Goal: Information Seeking & Learning: Find specific fact

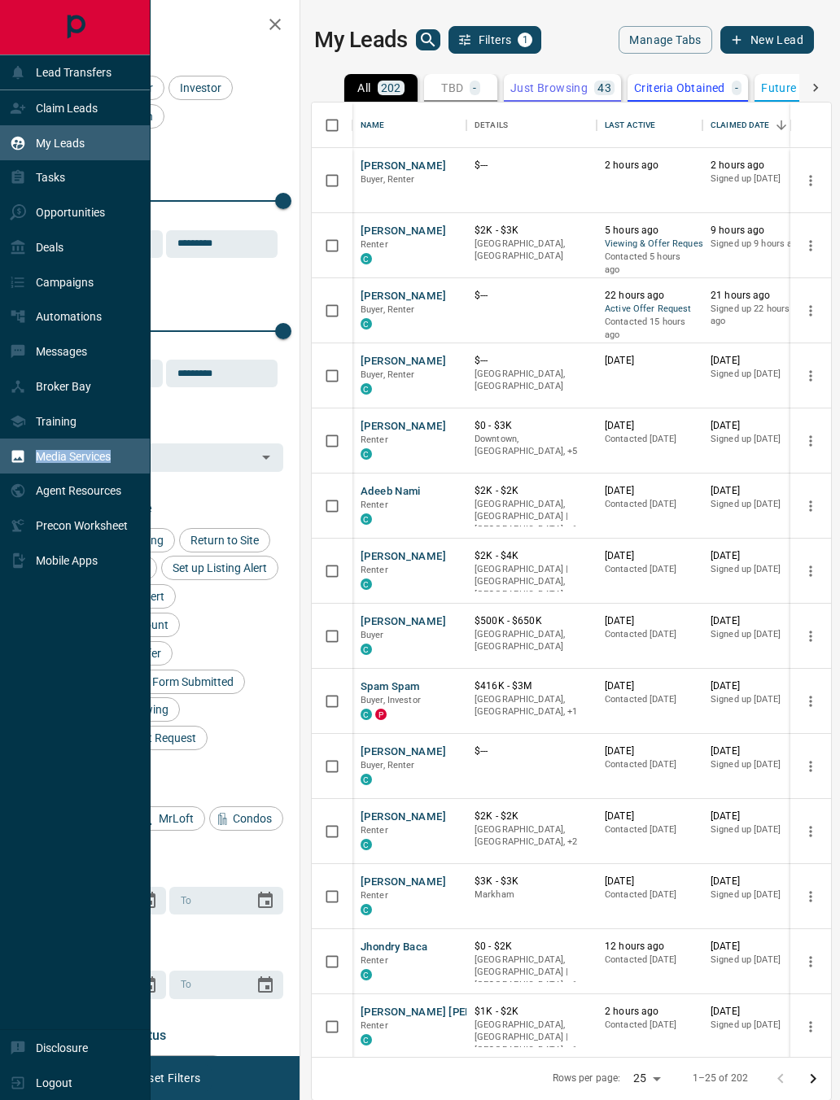
click at [139, 474] on div "Media Services" at bounding box center [75, 456] width 151 height 35
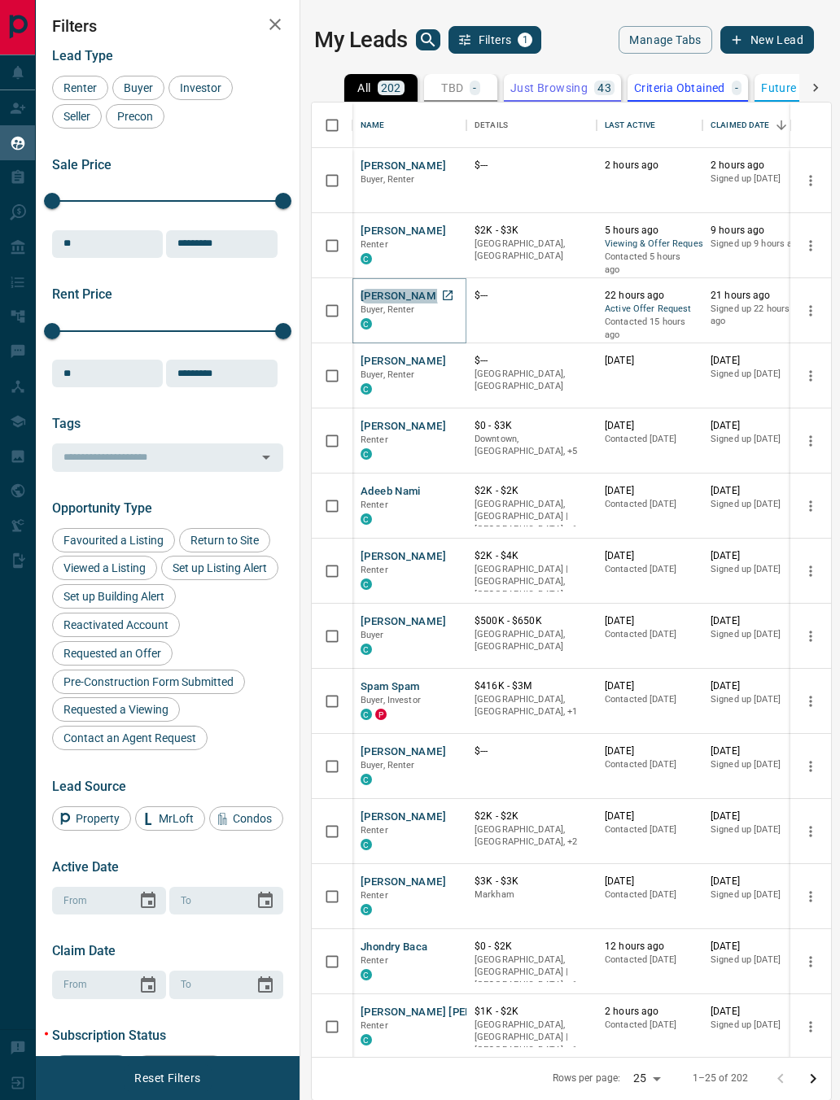
click at [418, 294] on button "[PERSON_NAME]" at bounding box center [402, 296] width 85 height 15
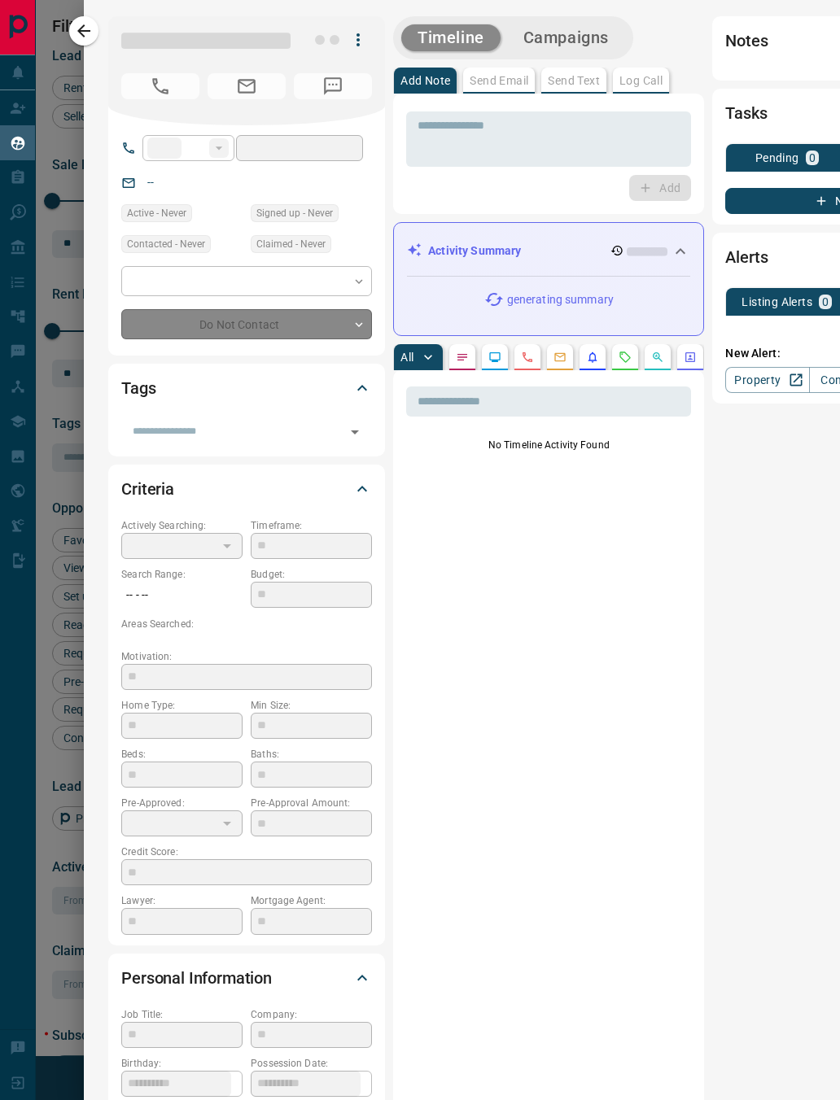
type input "**"
type input "**********"
type input "*"
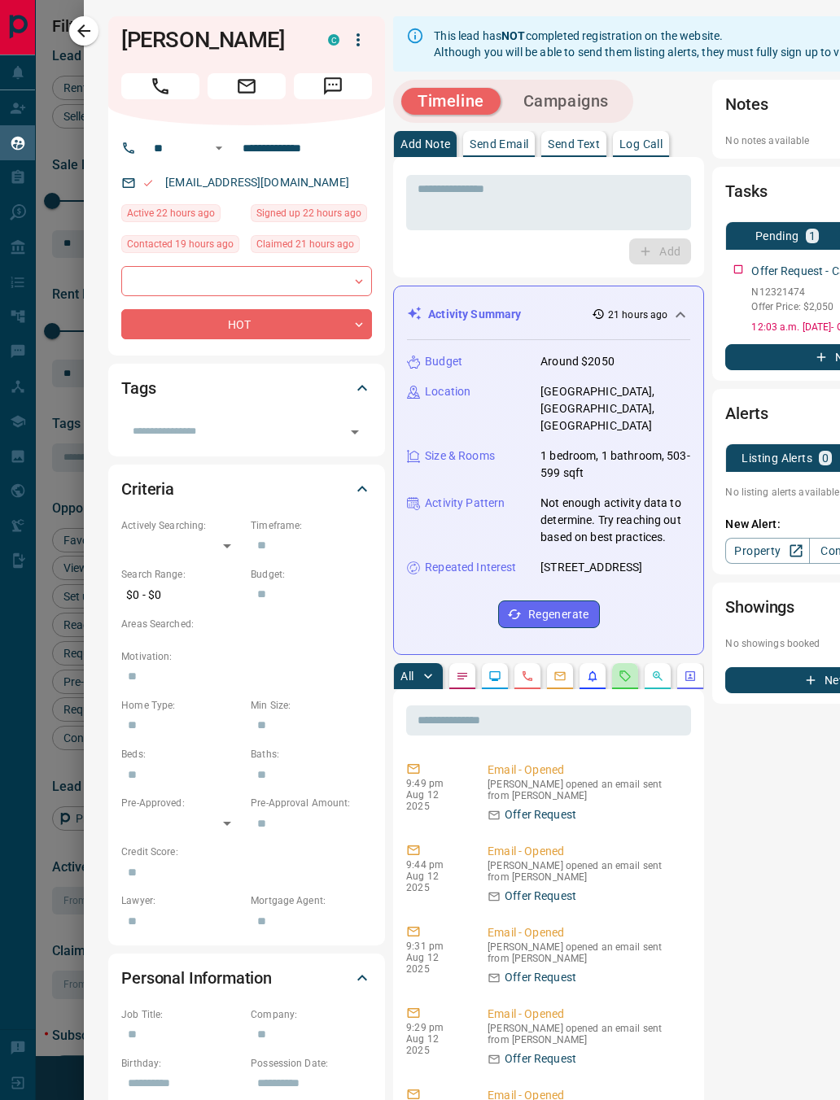
click at [618, 663] on button "button" at bounding box center [625, 676] width 26 height 26
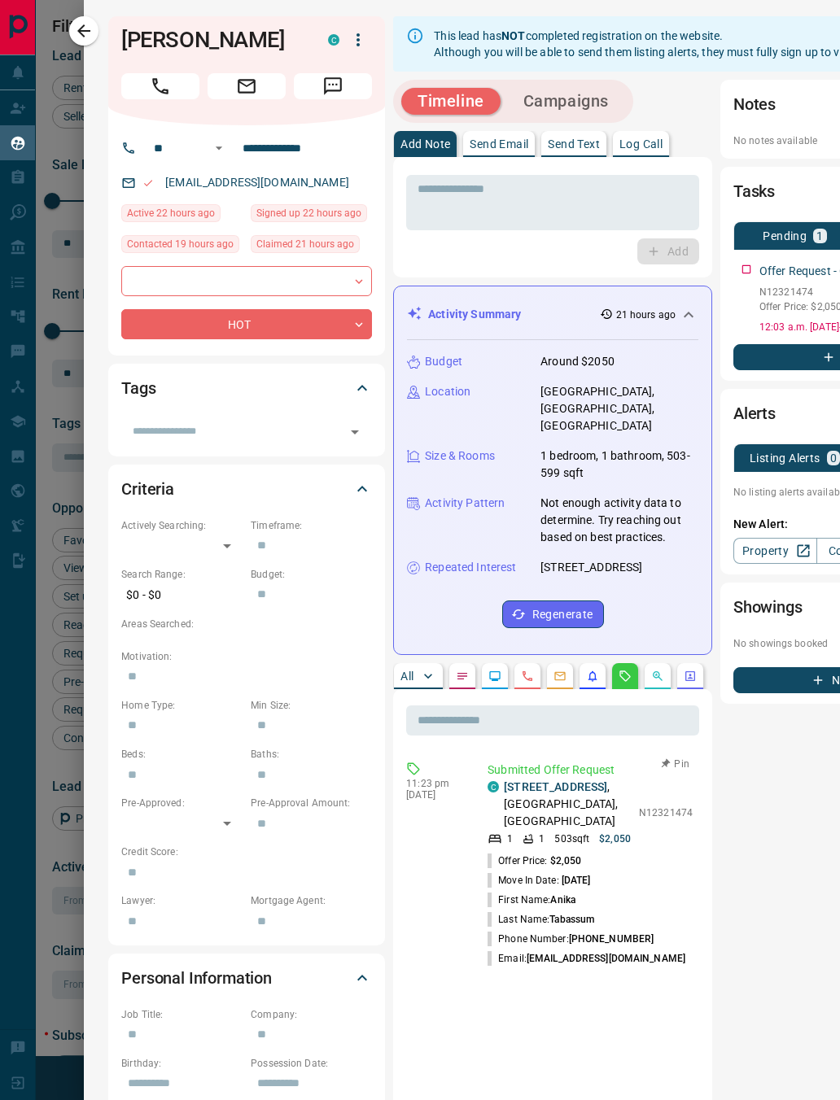
click at [639, 806] on p "N12321474" at bounding box center [666, 813] width 54 height 15
drag, startPoint x: 633, startPoint y: 784, endPoint x: 693, endPoint y: 785, distance: 60.2
copy p "N12321474"
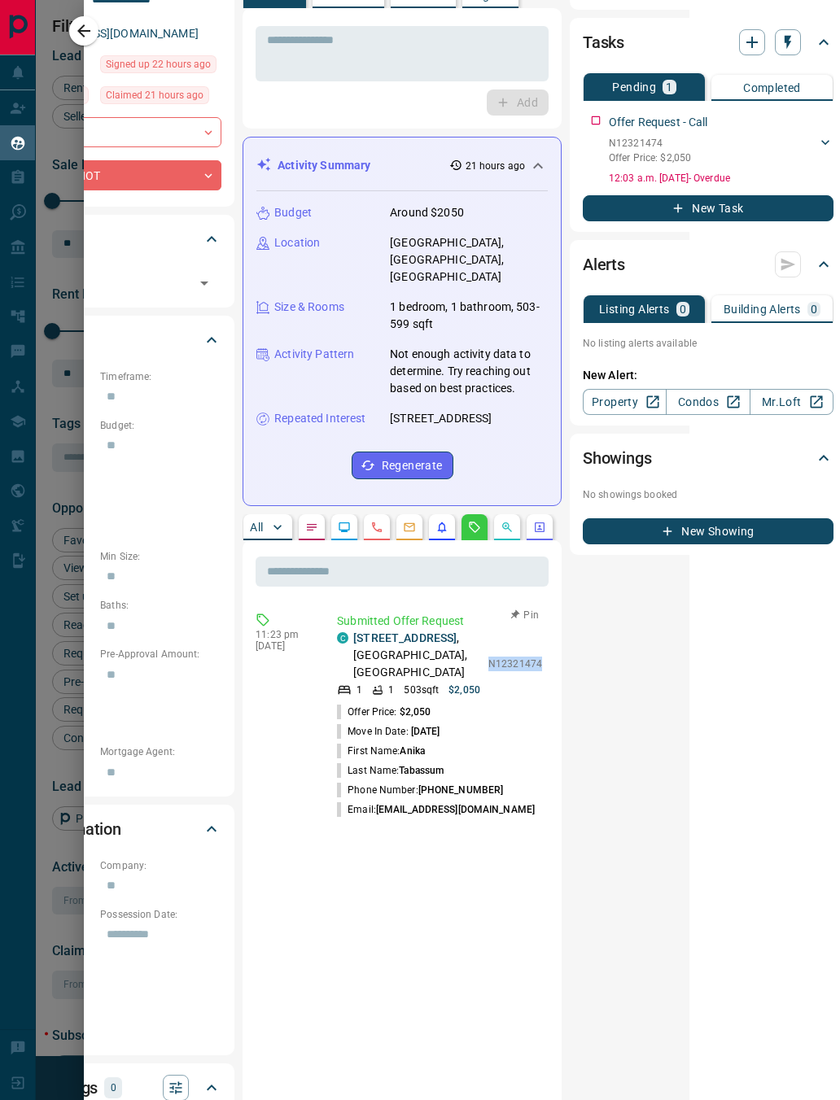
scroll to position [150, 150]
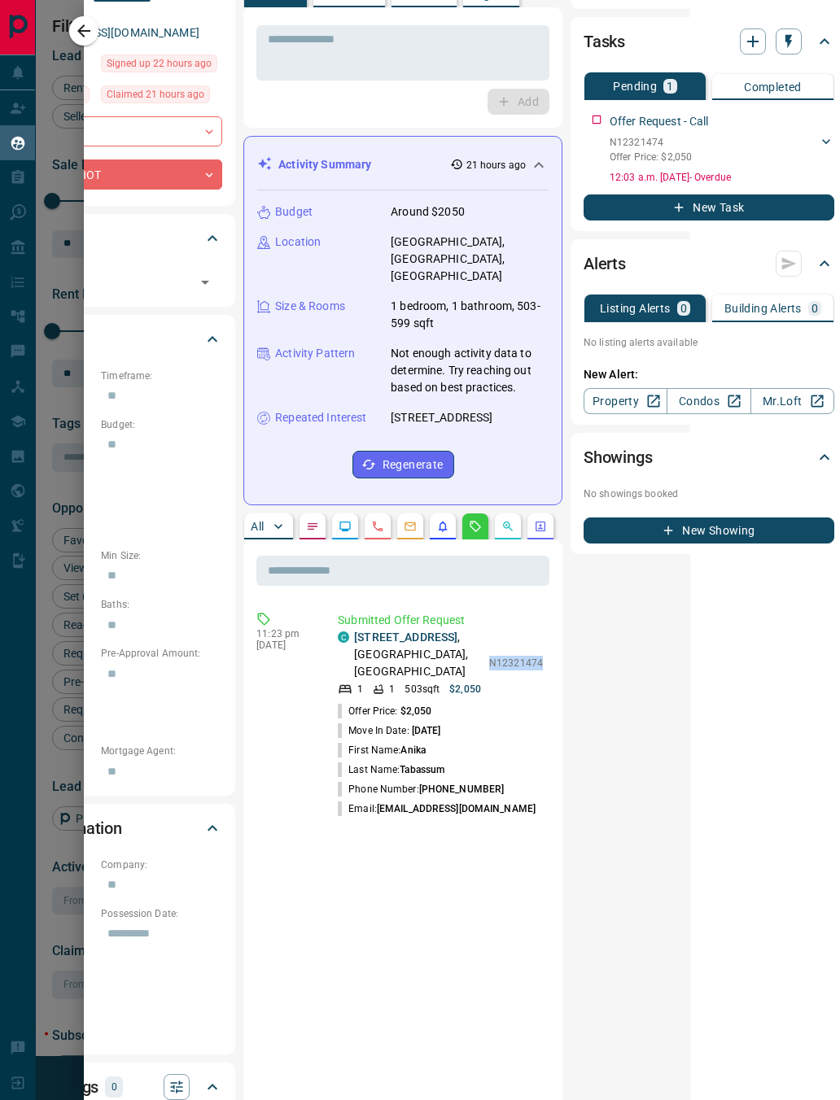
click at [262, 521] on p "All" at bounding box center [257, 526] width 13 height 11
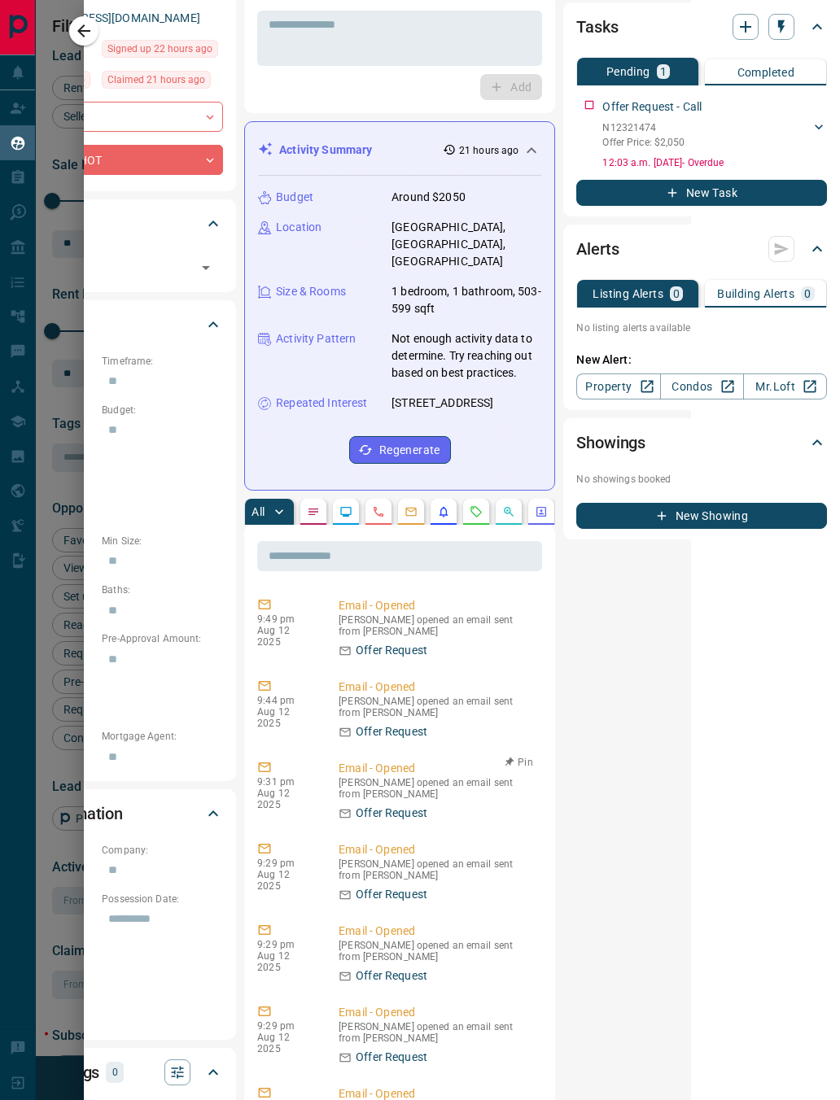
scroll to position [165, 150]
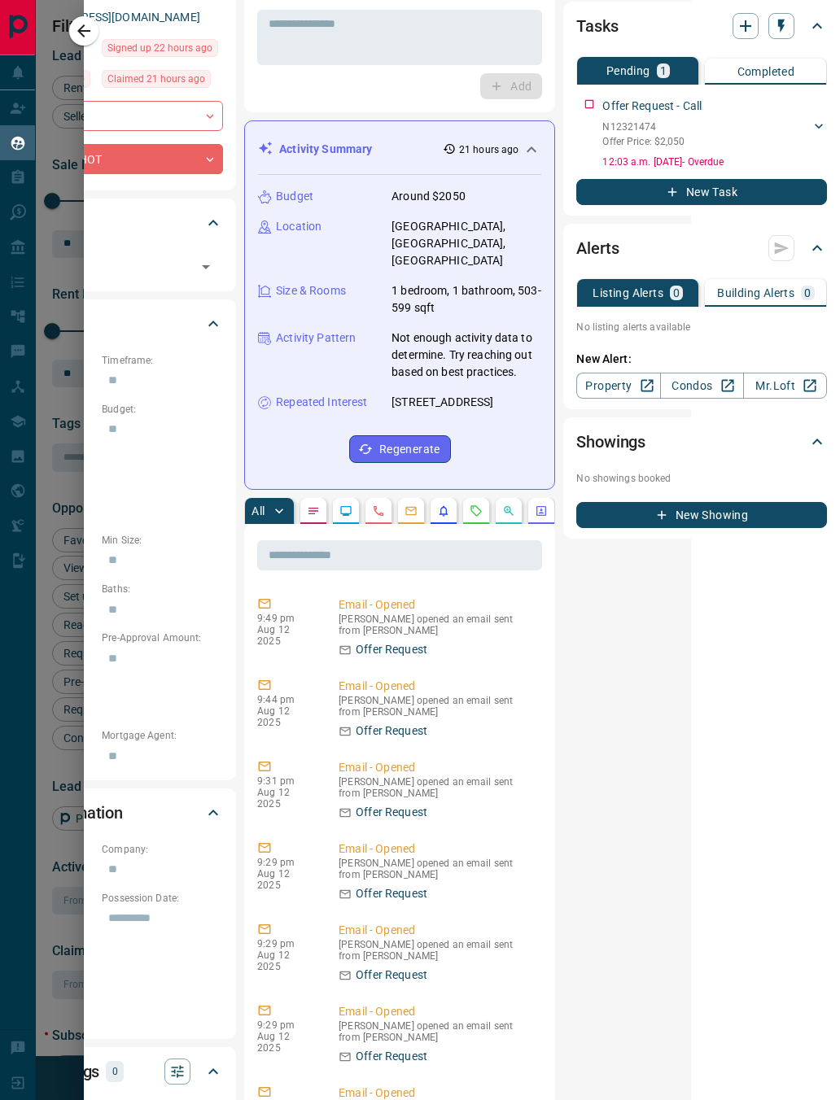
click at [618, 82] on button "Pending 1" at bounding box center [637, 71] width 121 height 28
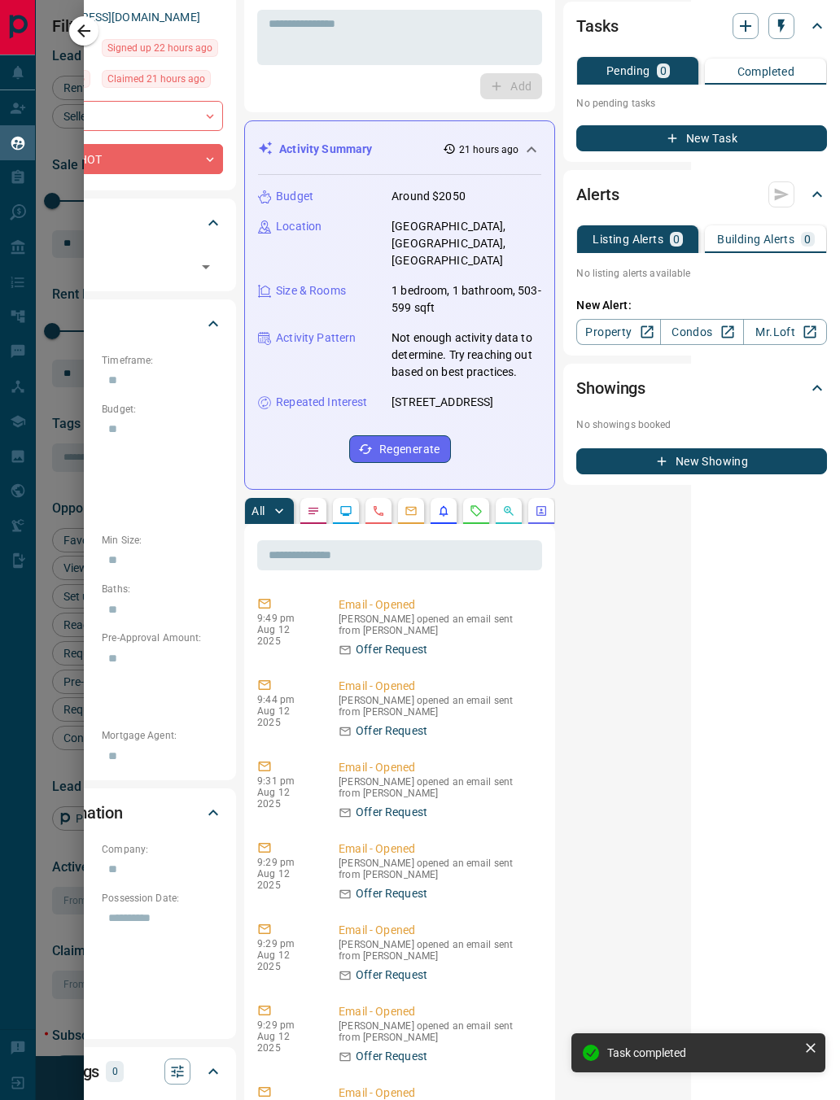
click at [587, 107] on p "No pending tasks" at bounding box center [701, 103] width 251 height 24
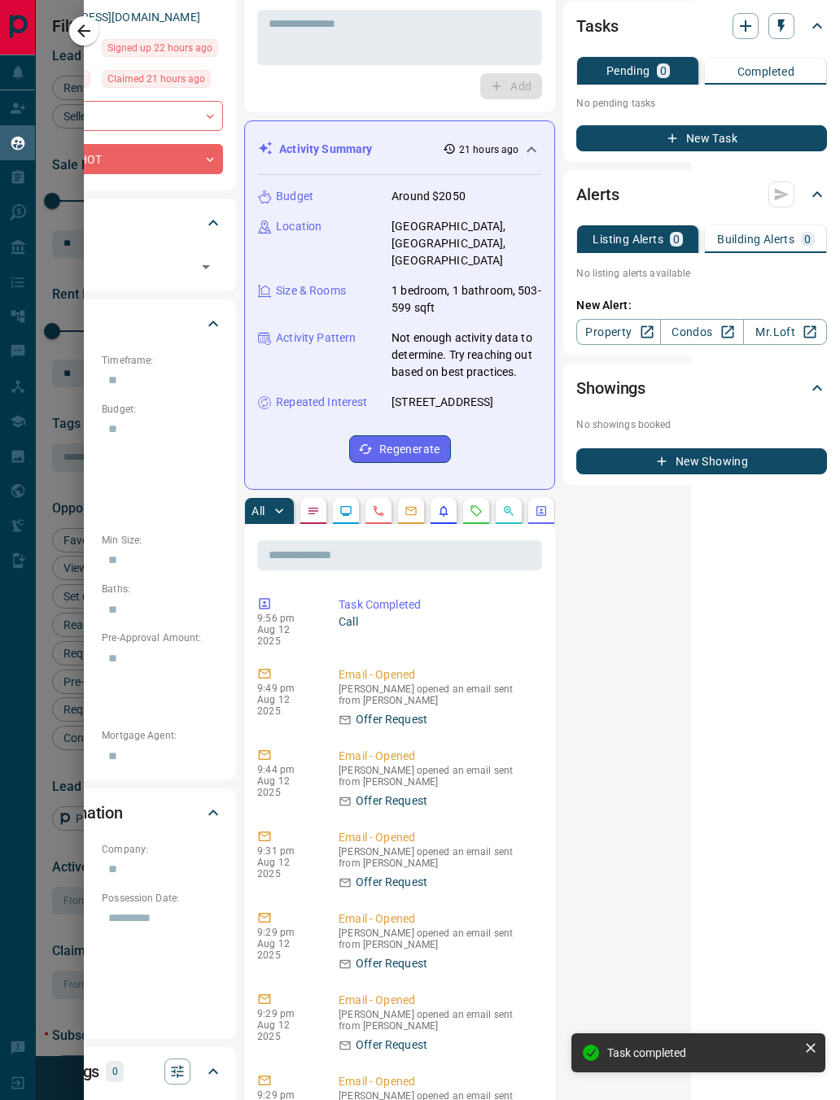
click at [471, 504] on icon "Requests" at bounding box center [475, 510] width 13 height 13
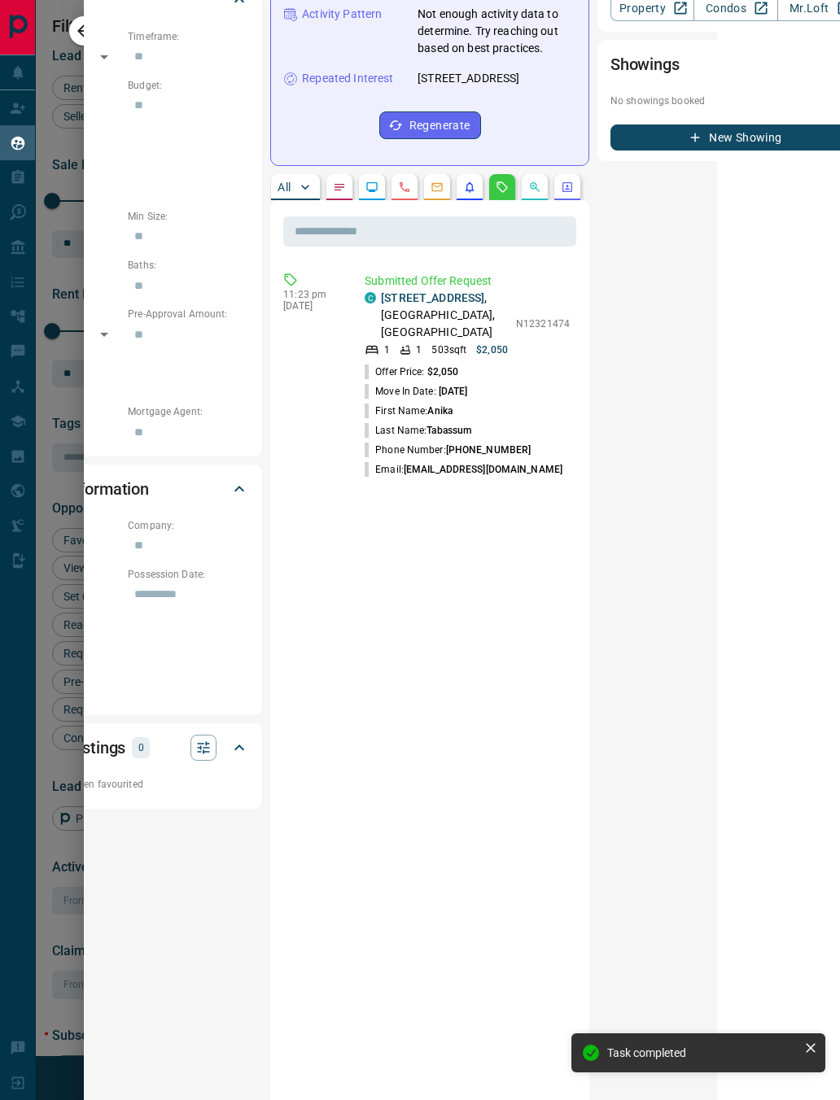
scroll to position [488, 123]
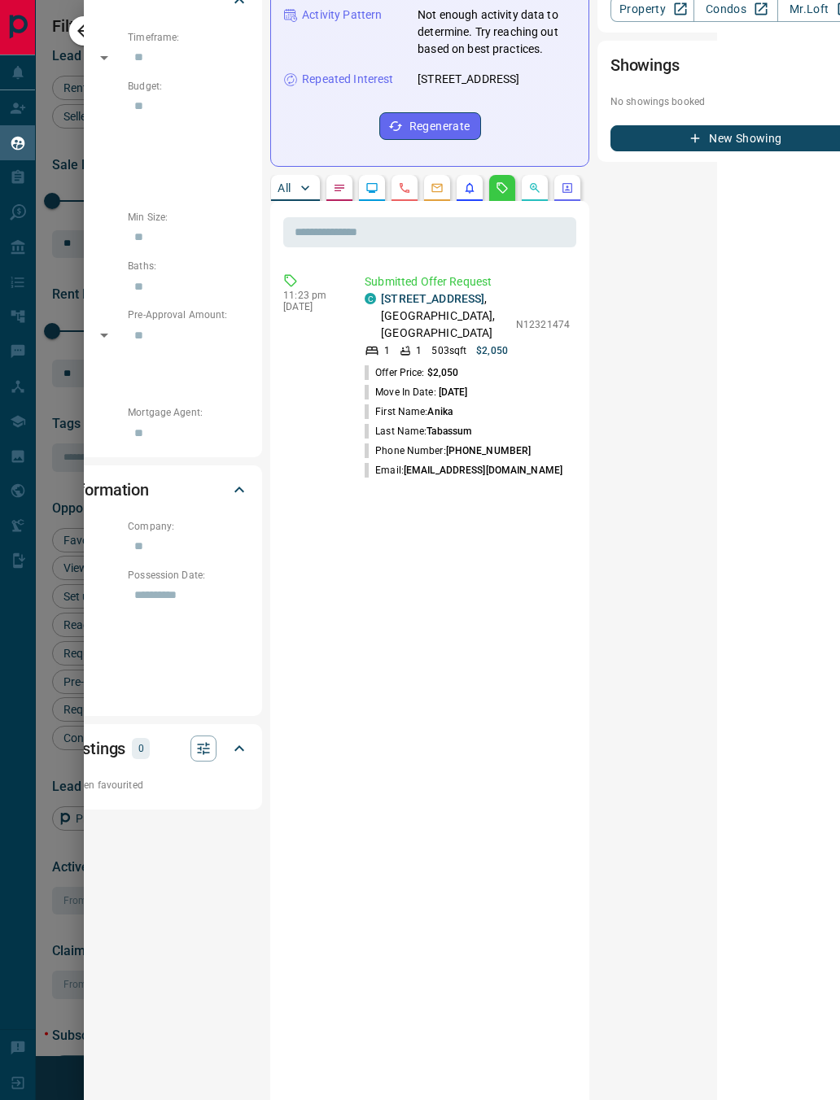
click at [293, 175] on button "All" at bounding box center [295, 188] width 49 height 26
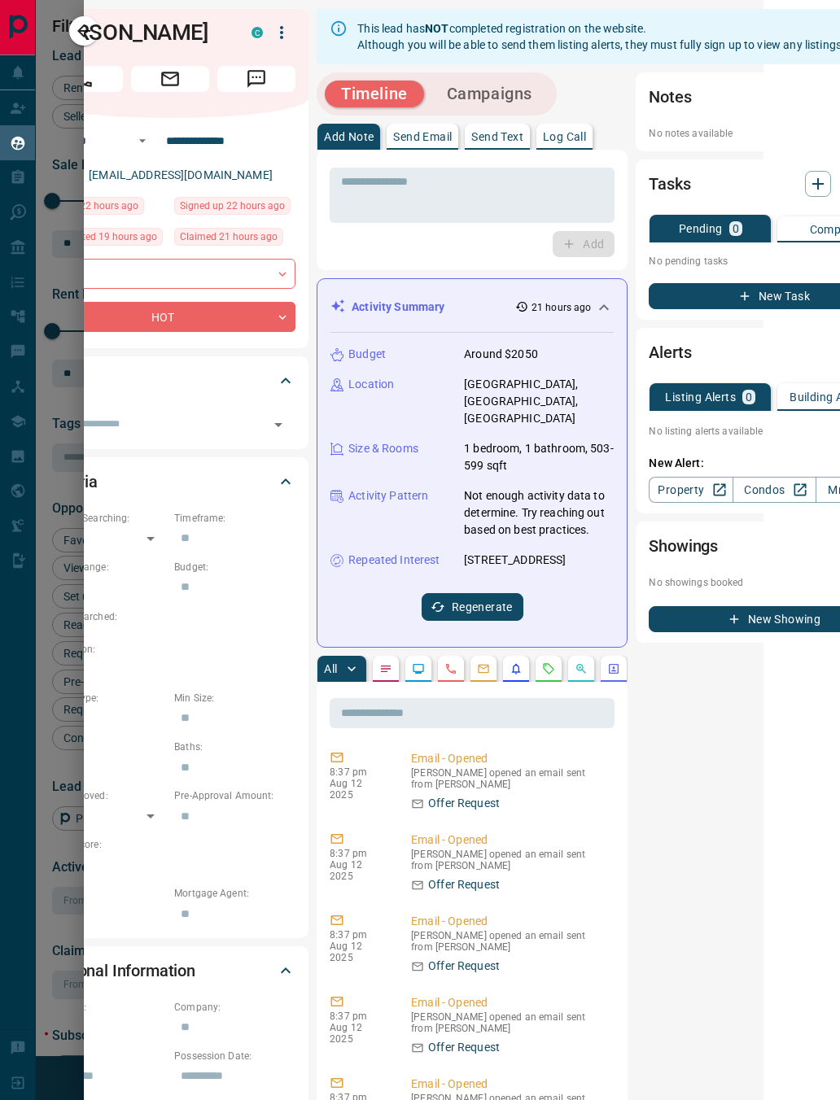
scroll to position [15206, 0]
click at [482, 593] on button "Regenerate" at bounding box center [472, 607] width 102 height 28
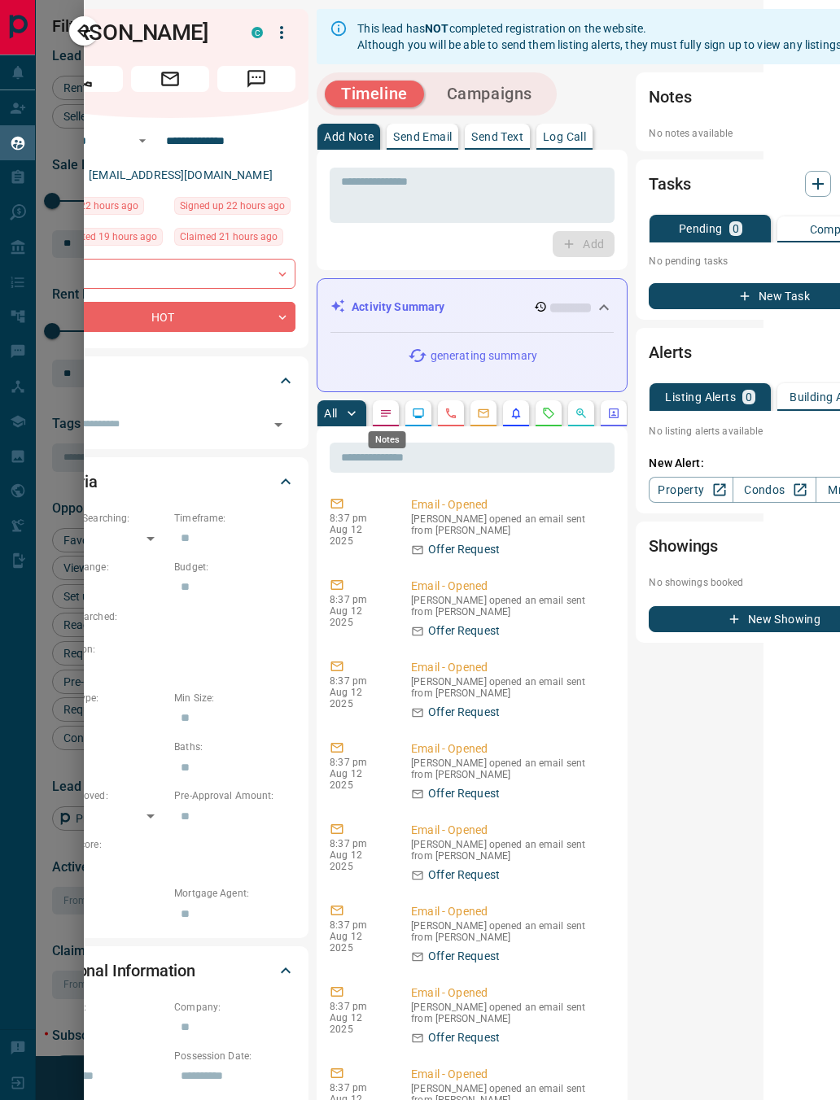
click at [391, 417] on icon "Notes" at bounding box center [385, 413] width 13 height 13
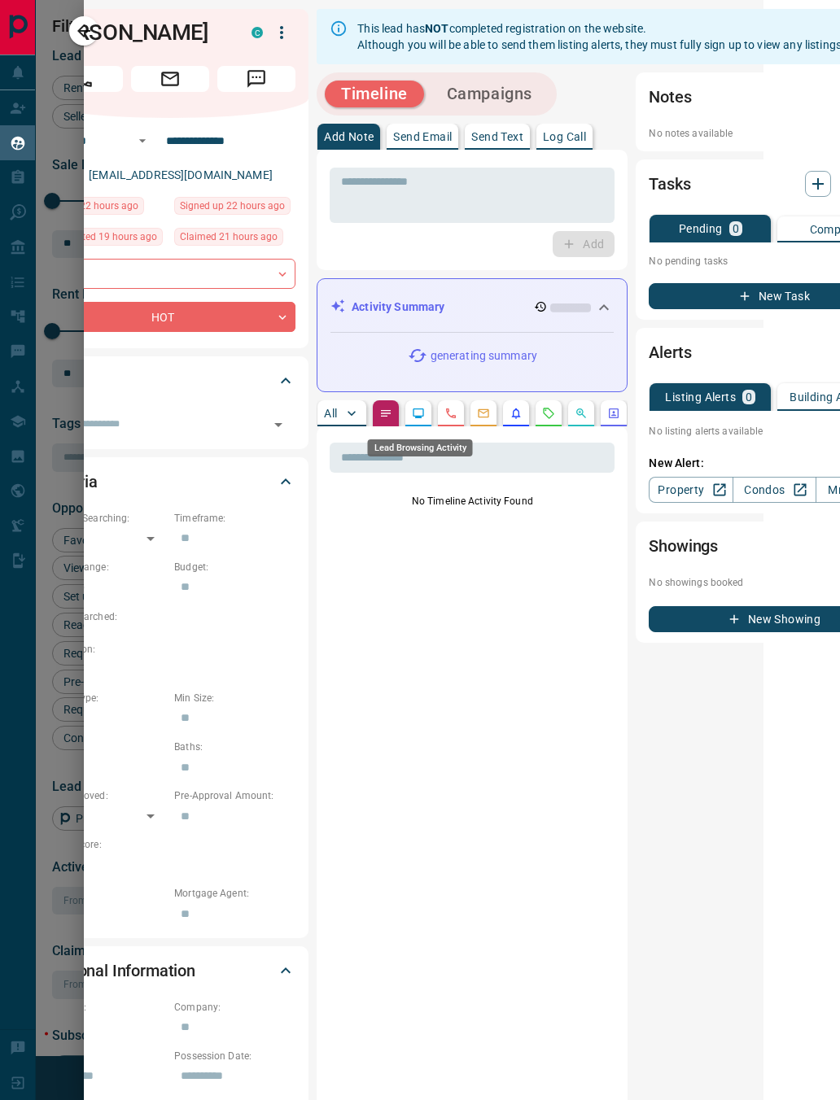
click at [414, 417] on icon "Lead Browsing Activity" at bounding box center [418, 413] width 13 height 13
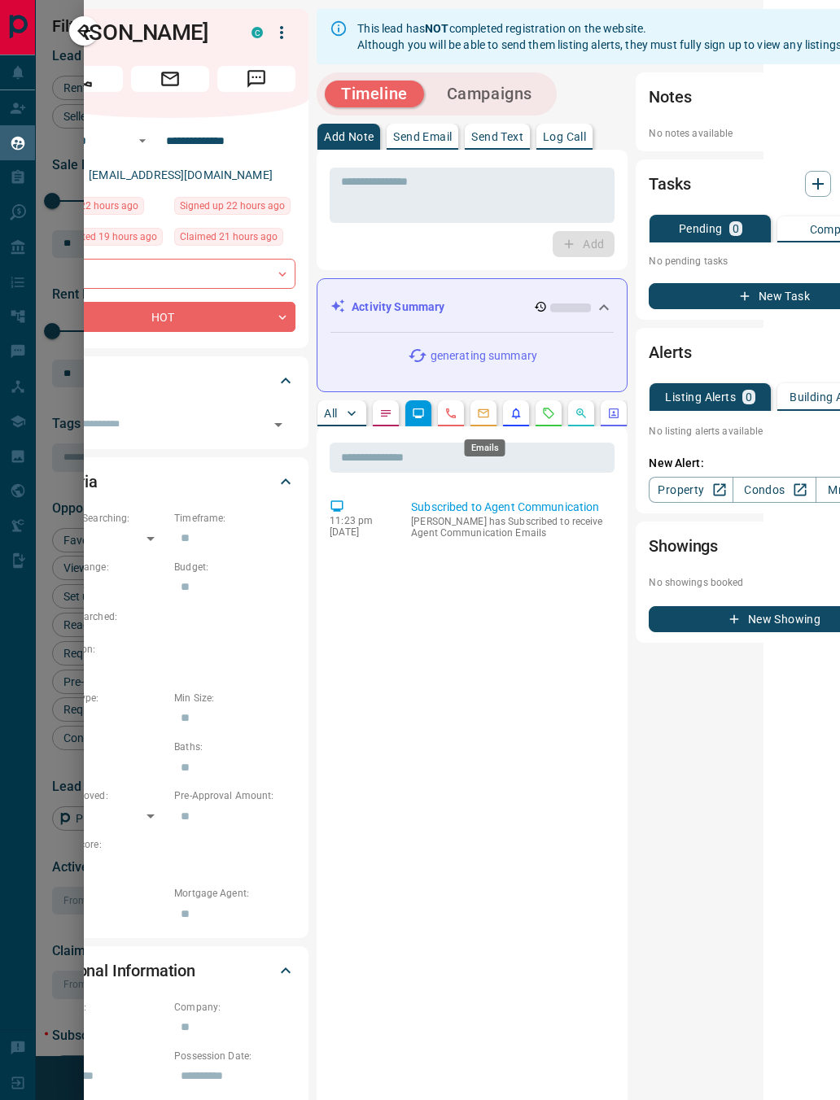
click at [489, 413] on icon "Emails" at bounding box center [483, 413] width 11 height 9
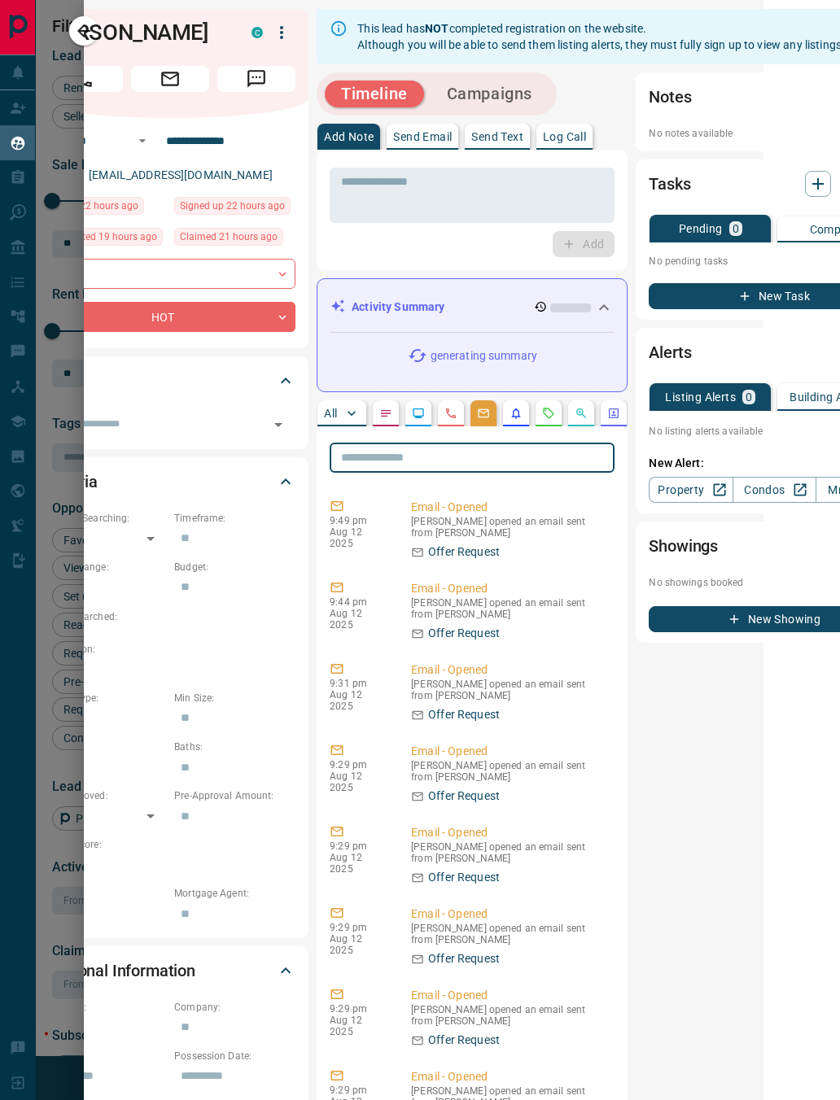
type input "*"
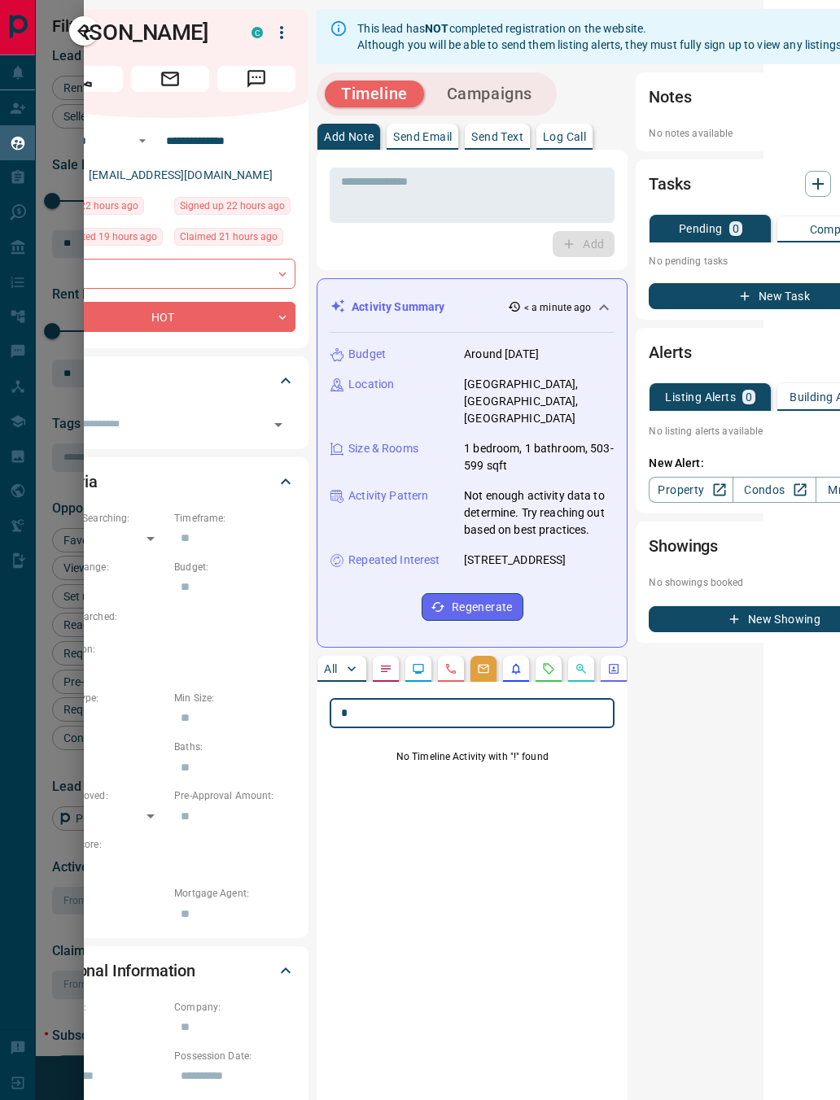
click at [48, 636] on div at bounding box center [420, 550] width 840 height 1100
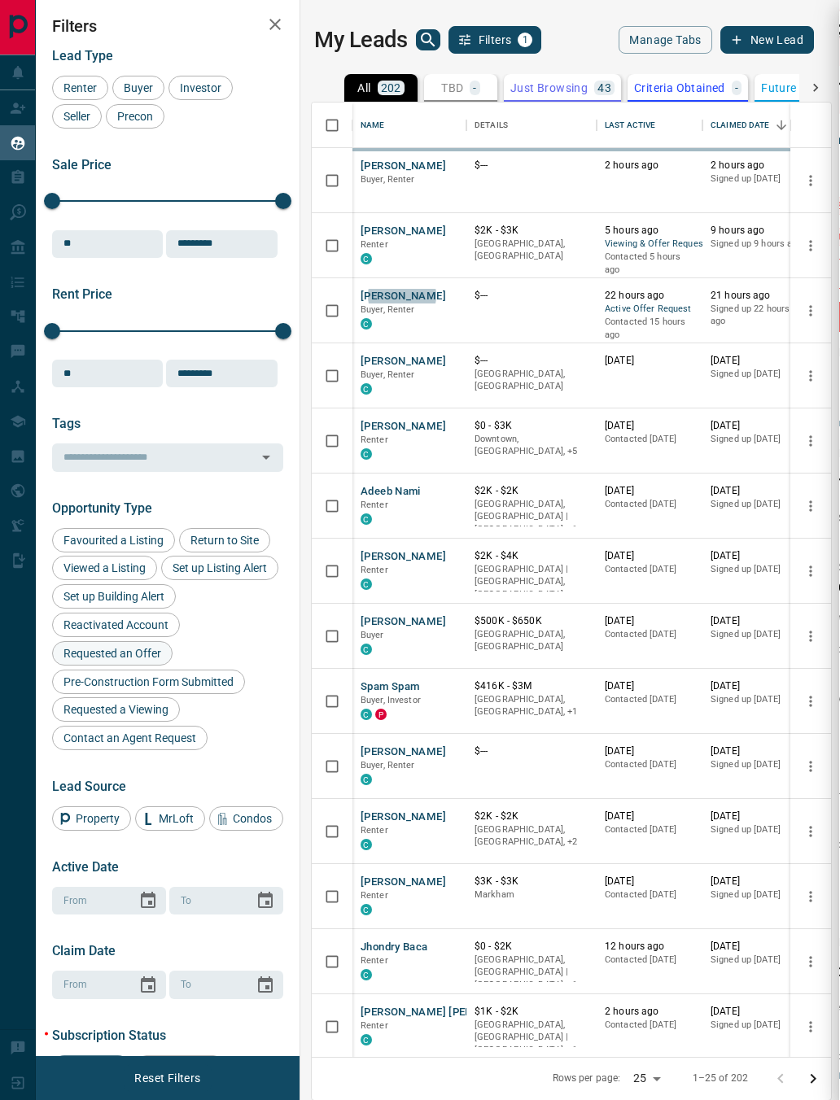
click at [57, 653] on div "Requested an Offer" at bounding box center [112, 653] width 120 height 24
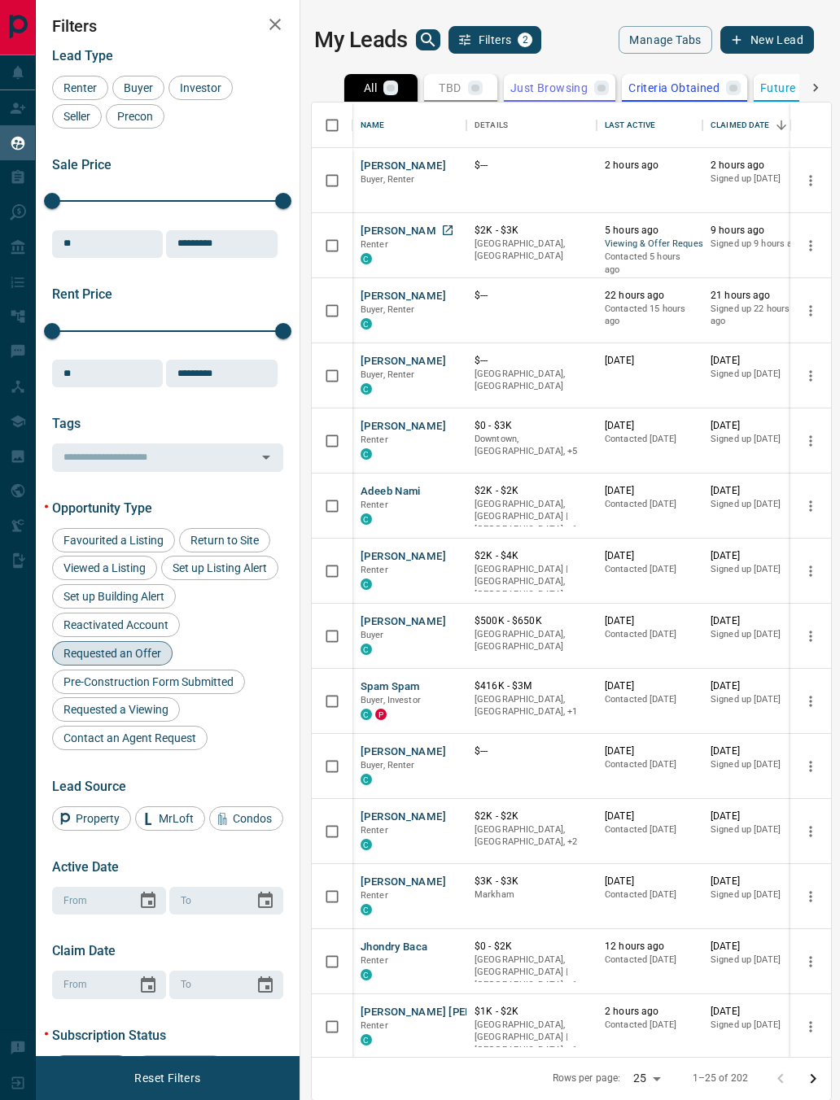
scroll to position [1, 0]
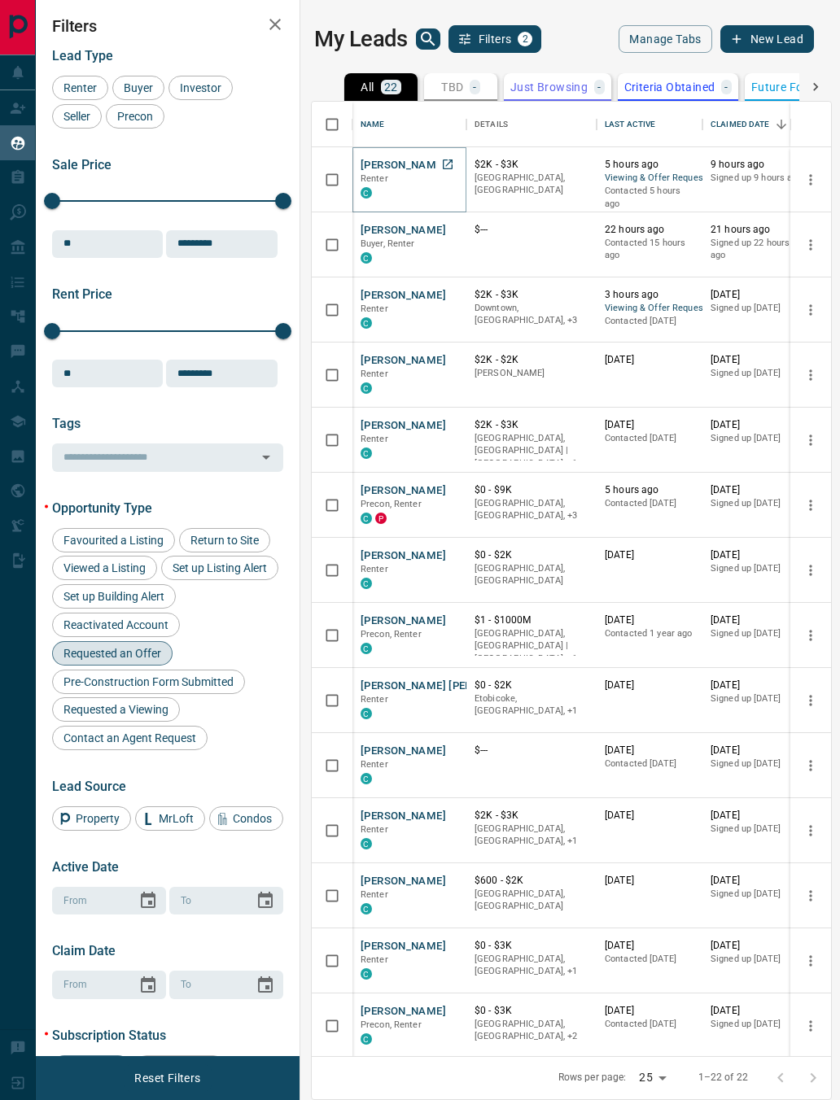
click at [416, 170] on button "[PERSON_NAME]" at bounding box center [402, 165] width 85 height 15
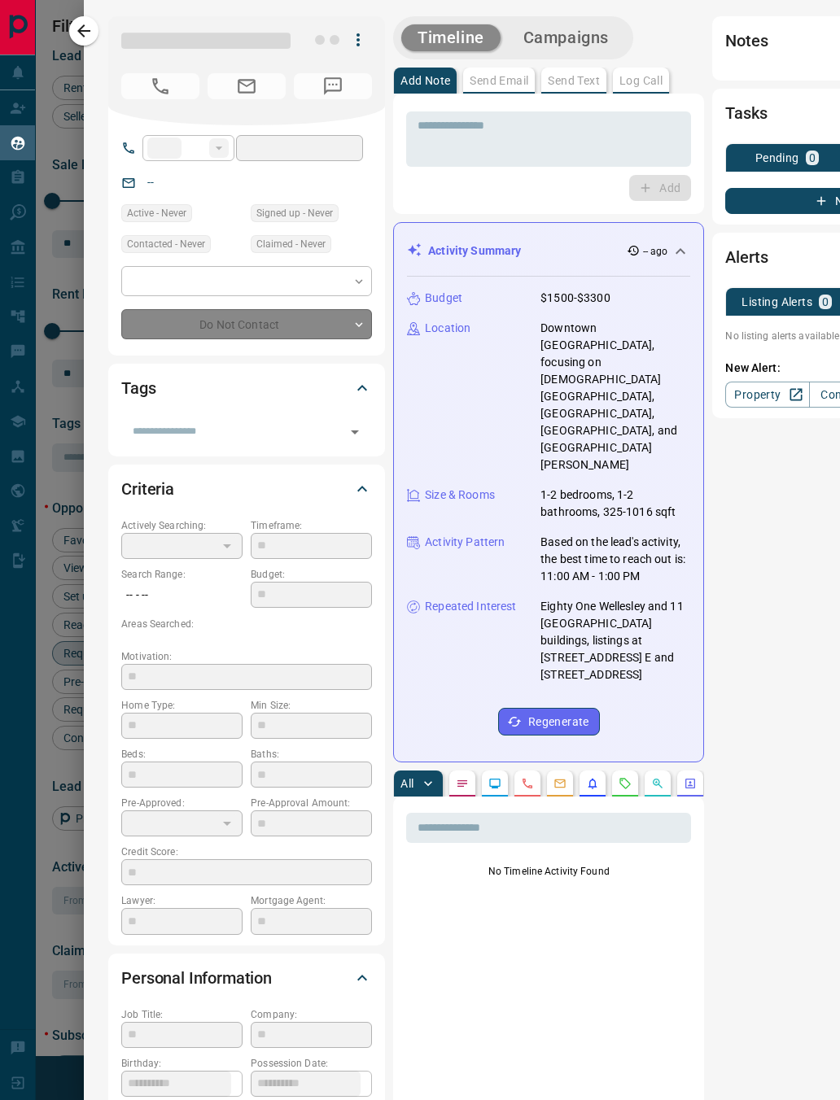
type input "**"
type input "**********"
type input "*"
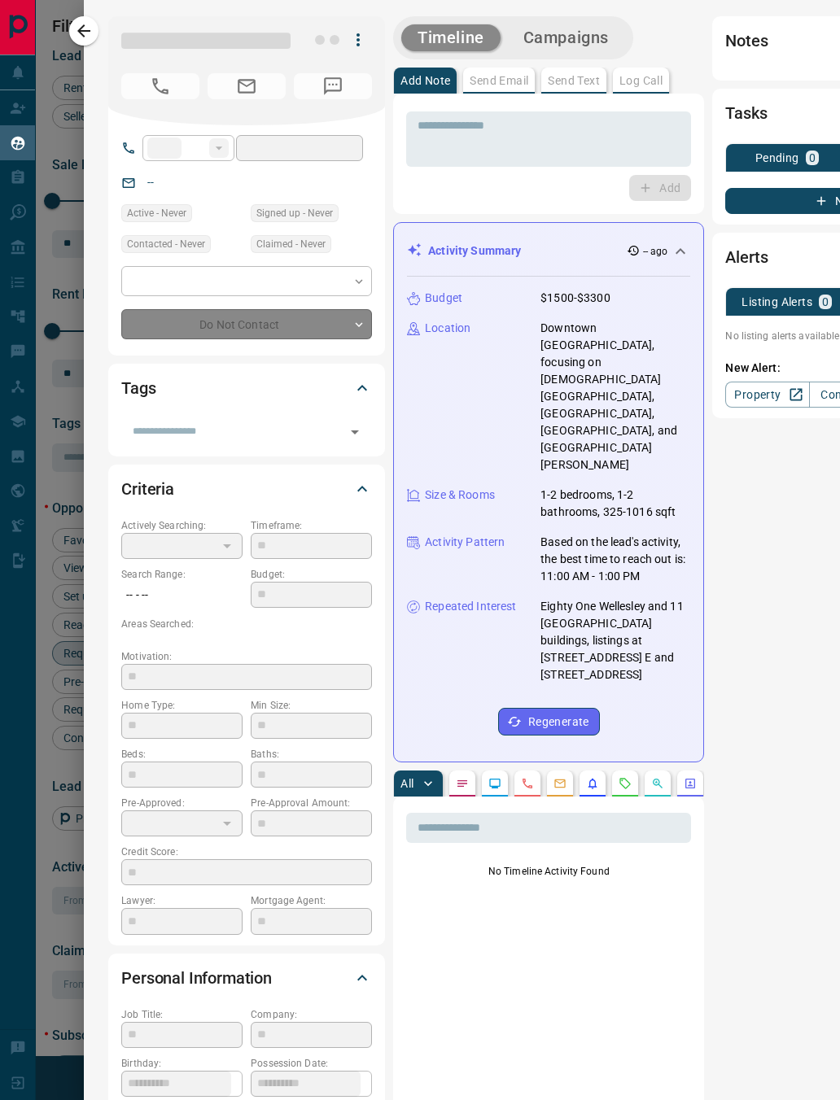
type input "**********"
type input "*******"
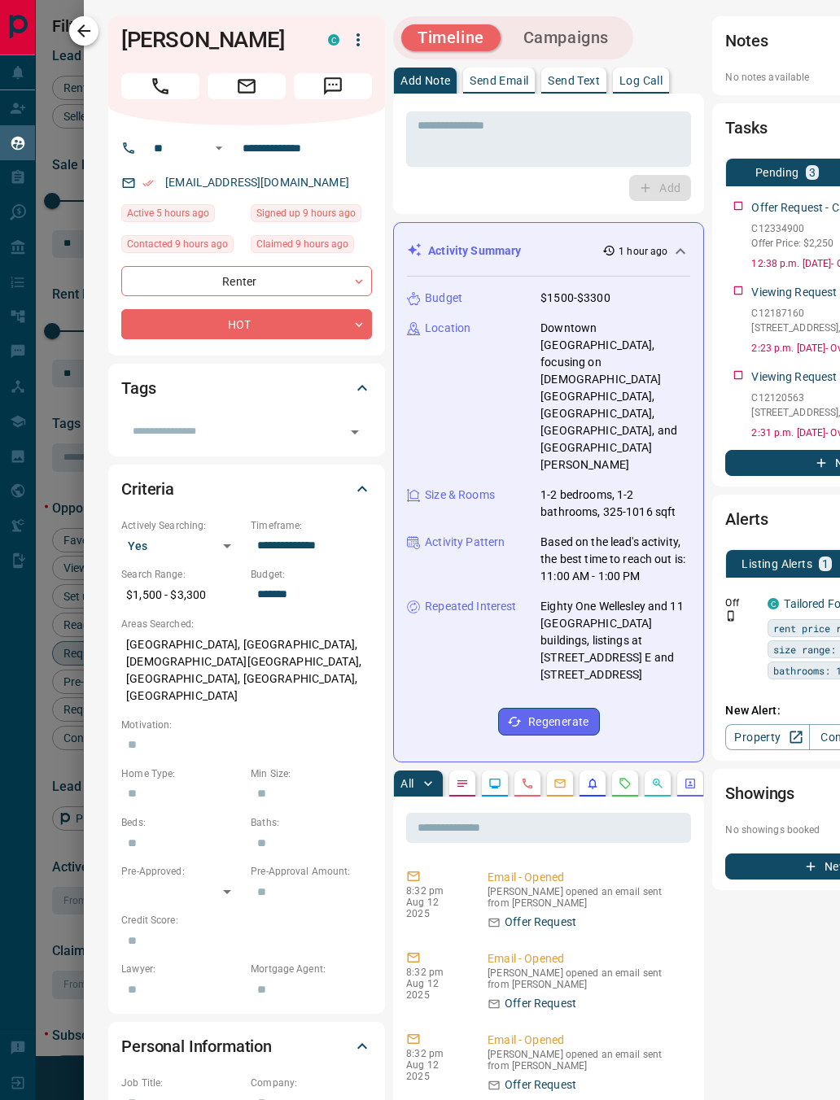
click at [86, 39] on icon "button" at bounding box center [84, 31] width 20 height 20
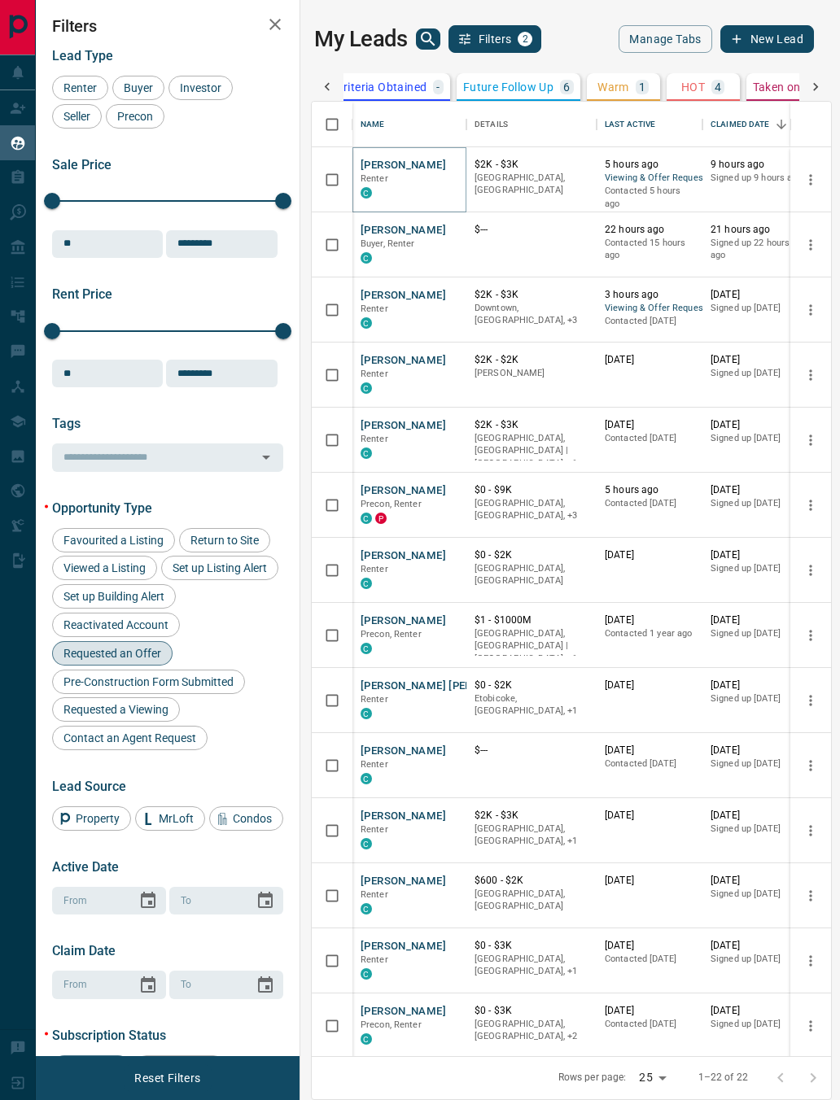
scroll to position [0, 309]
click at [696, 85] on p "4" at bounding box center [696, 86] width 7 height 11
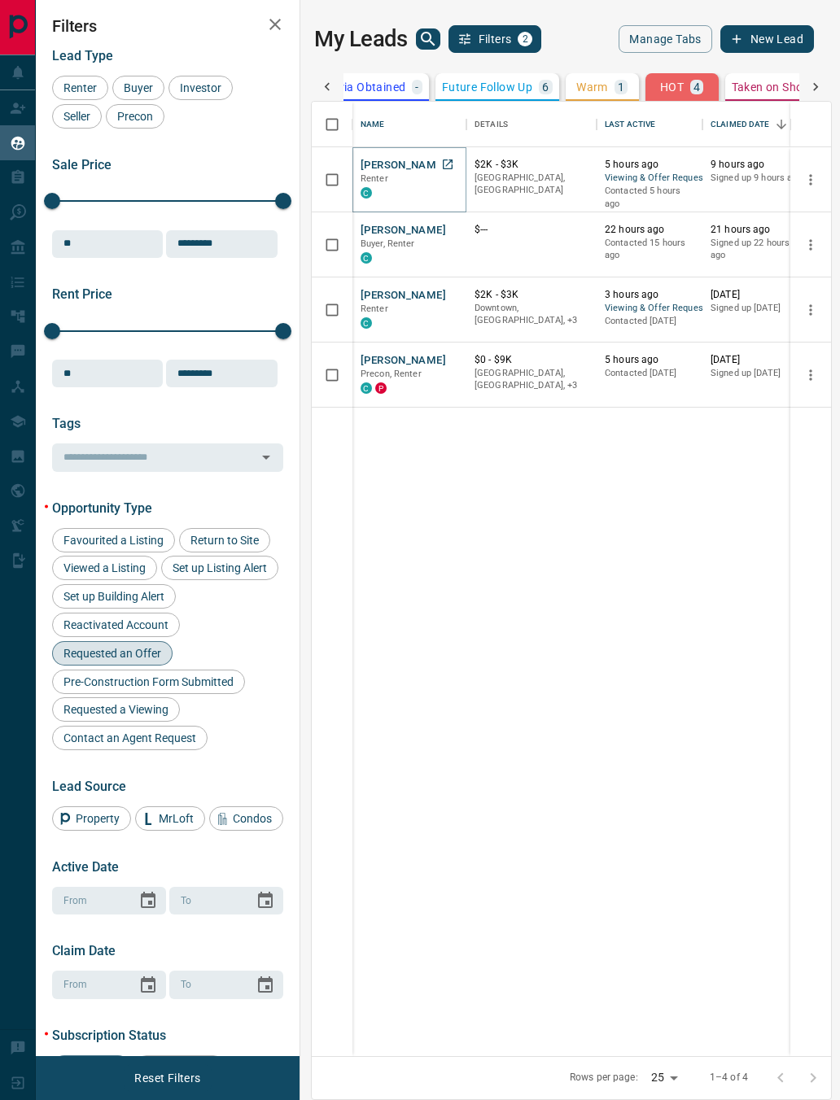
click at [413, 166] on button "[PERSON_NAME]" at bounding box center [402, 165] width 85 height 15
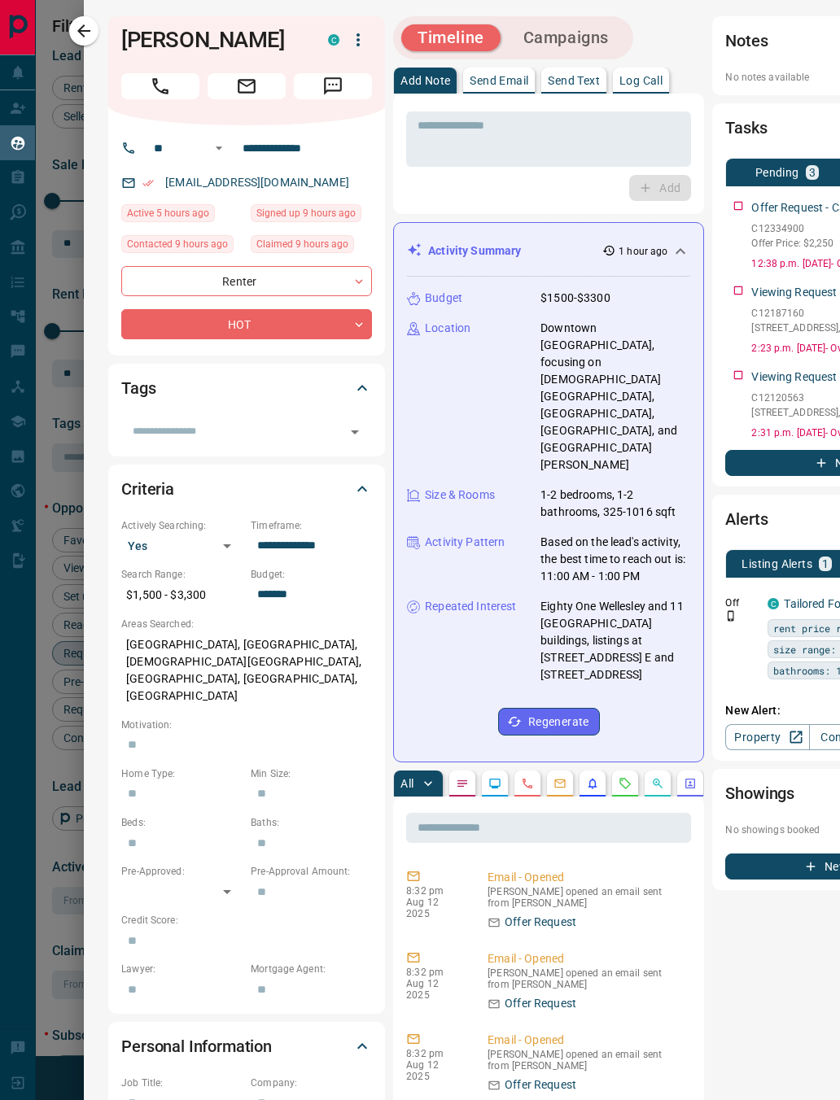
click at [617, 771] on button "button" at bounding box center [625, 784] width 26 height 26
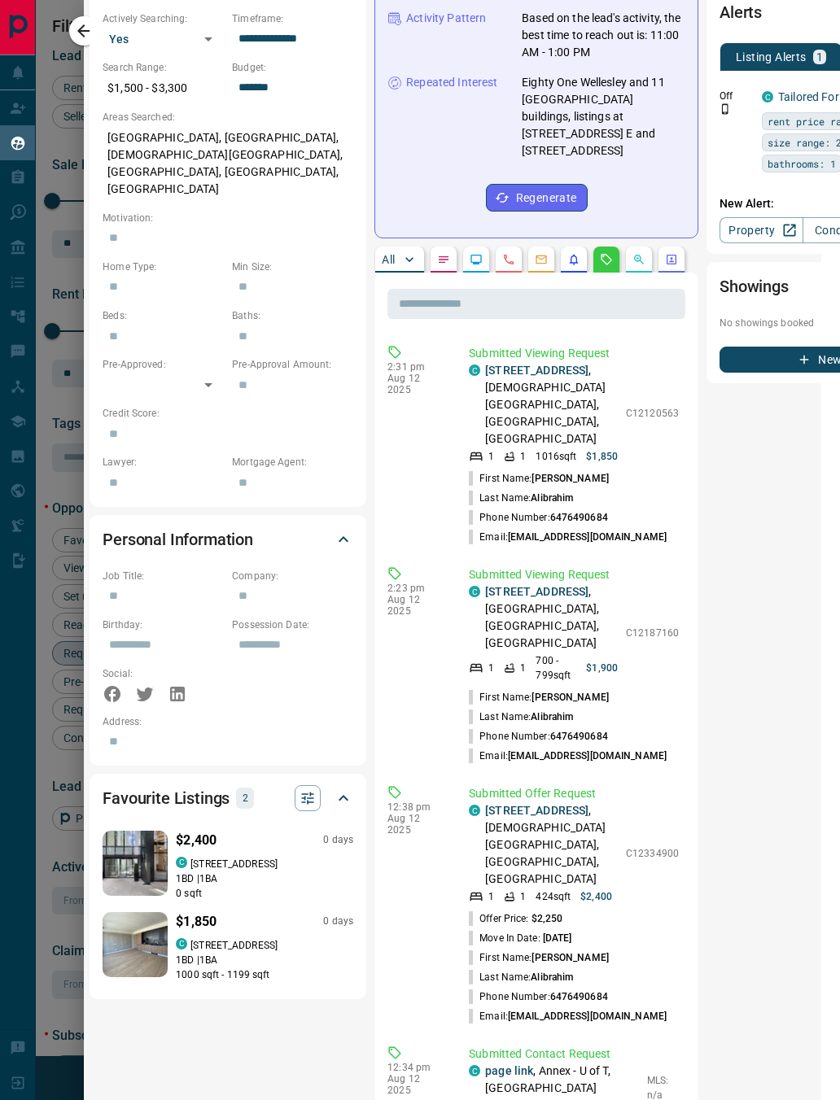
scroll to position [509, 18]
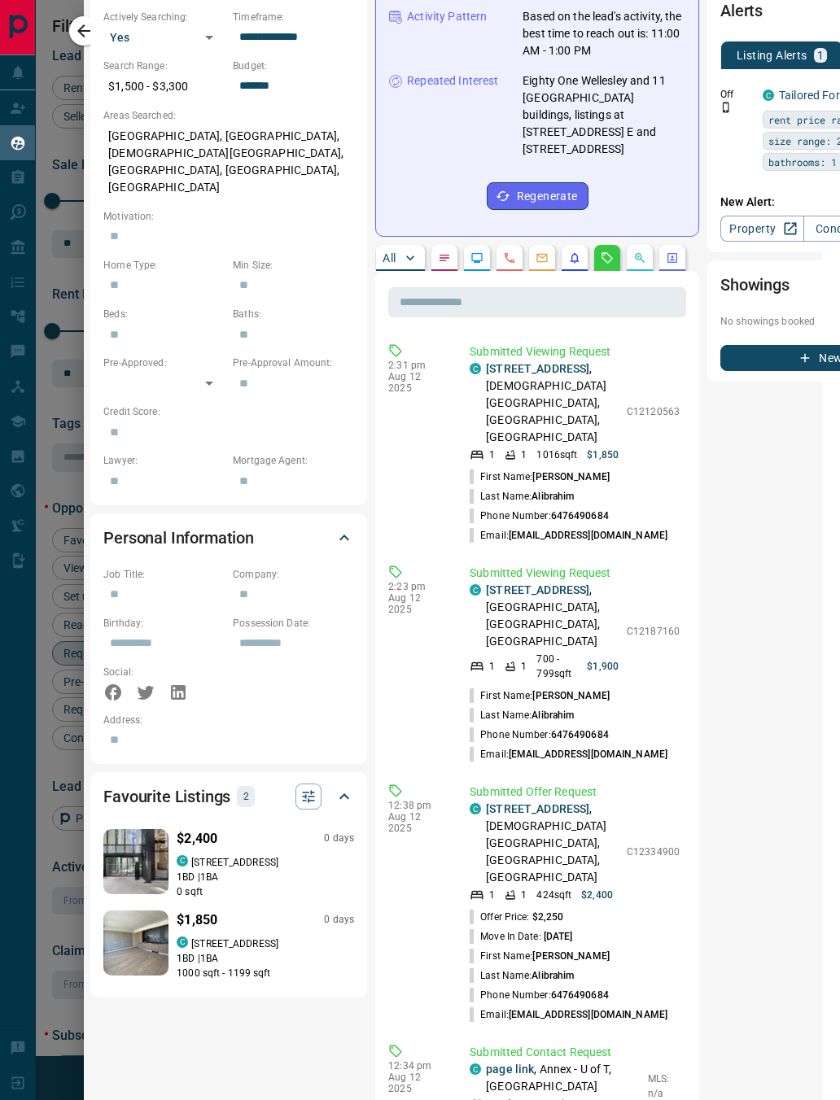
click at [718, 914] on div "Notes No notes available Tasks Pending 3 Completed Offer Request - Call C123349…" at bounding box center [845, 419] width 277 height 1823
drag, startPoint x: 616, startPoint y: 761, endPoint x: 668, endPoint y: 762, distance: 52.1
click at [668, 784] on div "Submitted Offer Request C [STREET_ADDRESS][DEMOGRAPHIC_DATA] 1 1 424 sqft $2,40…" at bounding box center [577, 904] width 216 height 241
copy p "C12334900"
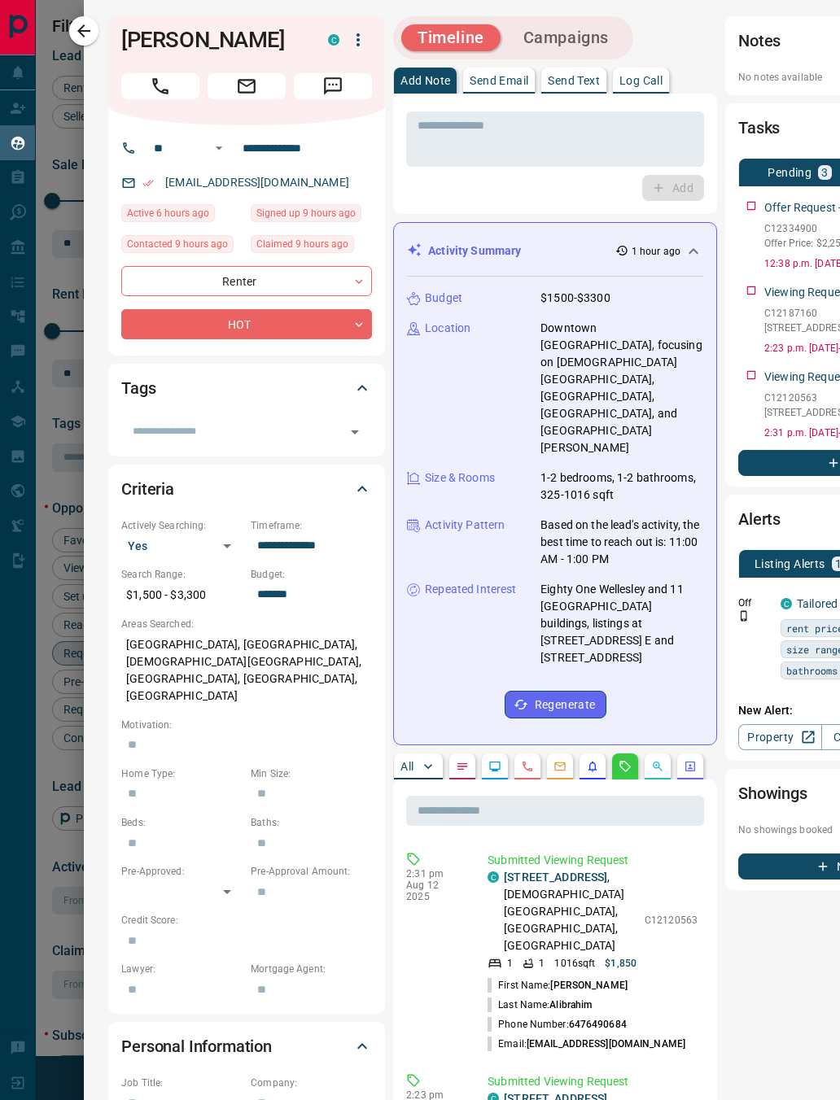
scroll to position [0, 0]
click at [183, 34] on h1 "[PERSON_NAME]" at bounding box center [212, 40] width 182 height 26
click at [130, 24] on div "[PERSON_NAME]" at bounding box center [246, 70] width 277 height 109
copy div "[PERSON_NAME]"
